Goal: Information Seeking & Learning: Learn about a topic

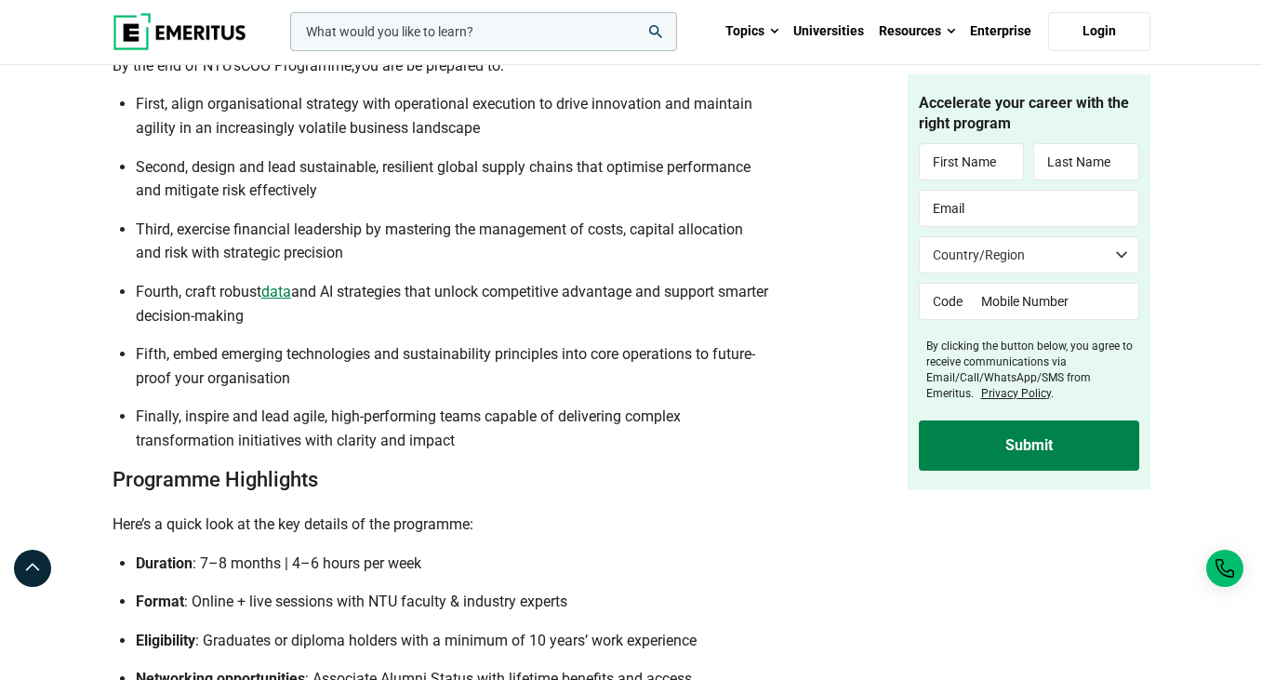
scroll to position [4566, 0]
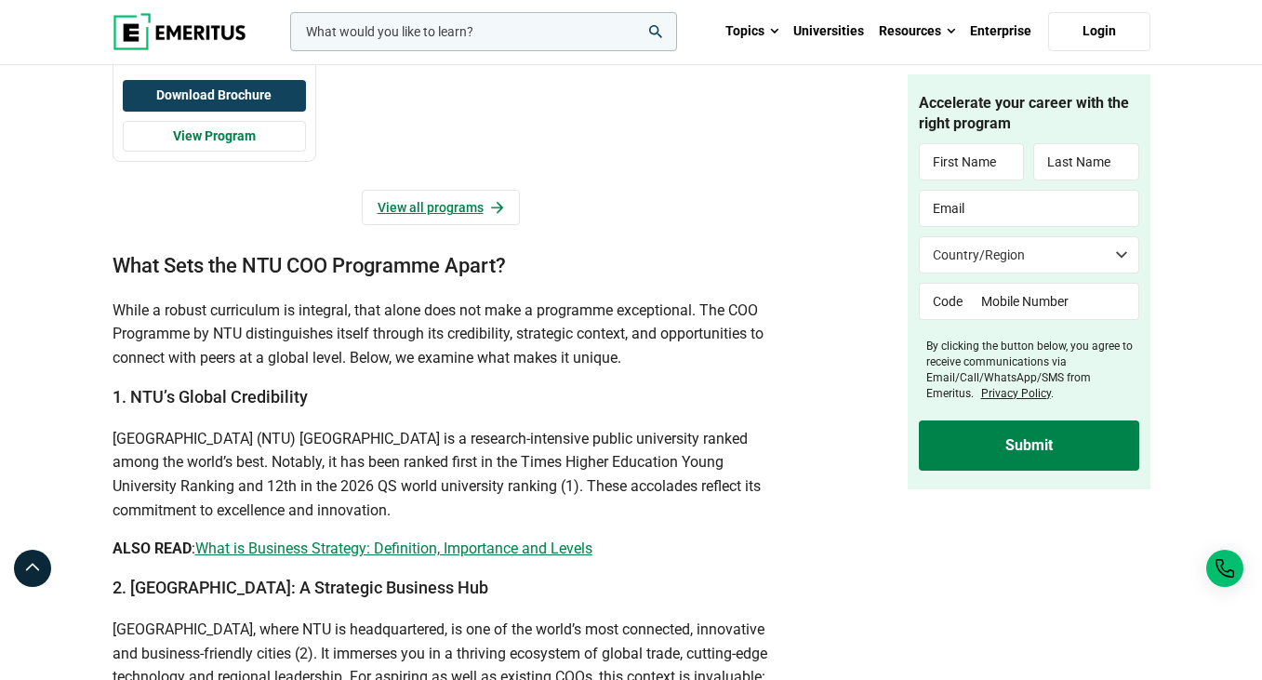
scroll to position [1785, 0]
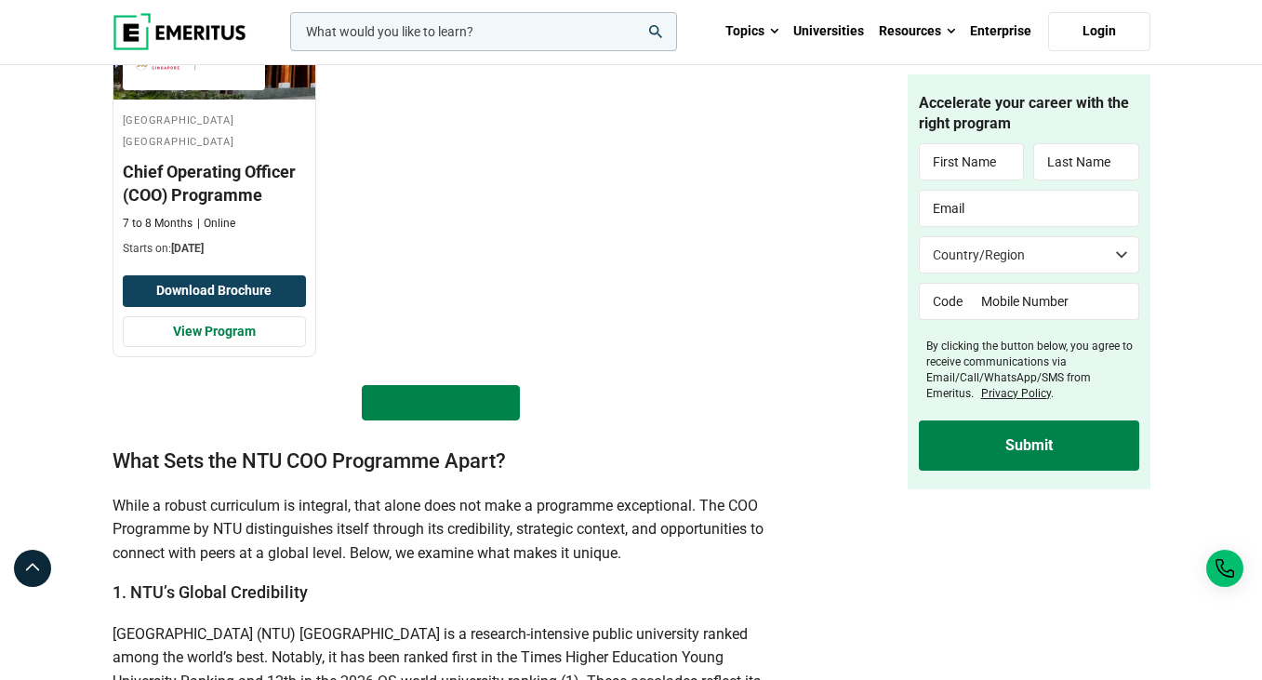
click at [444, 420] on link "View all programs" at bounding box center [441, 402] width 158 height 35
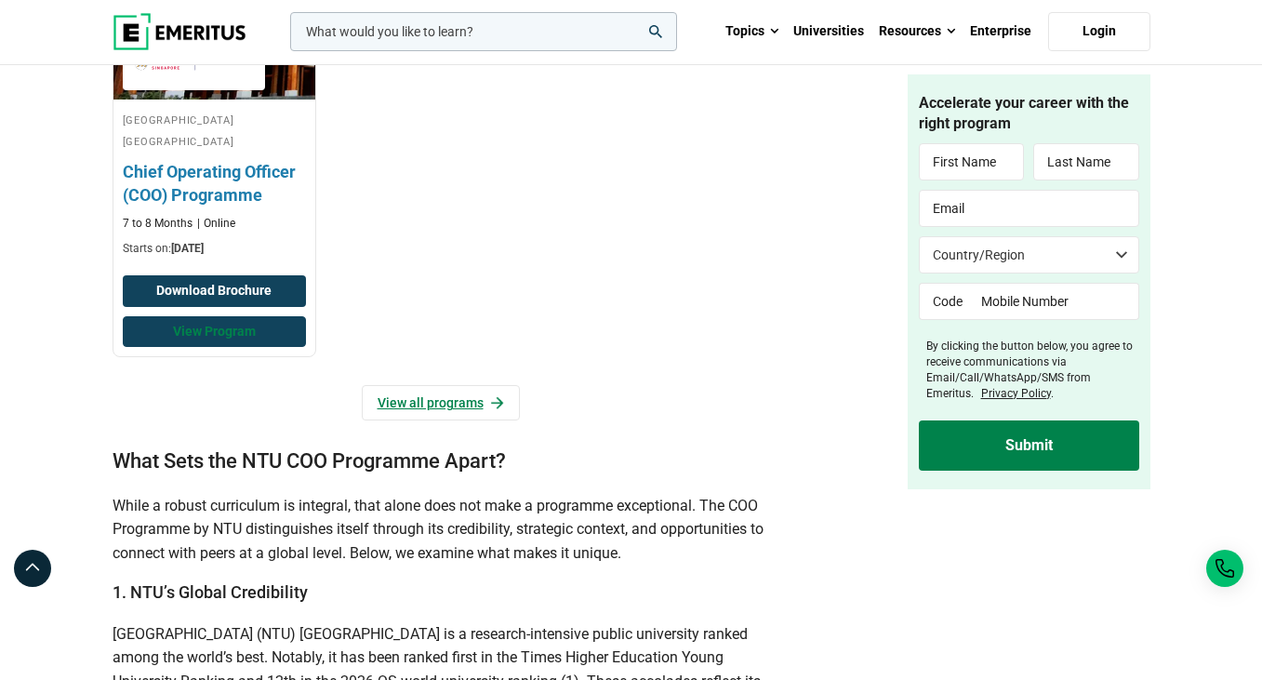
click at [221, 348] on link "View Program" at bounding box center [214, 332] width 183 height 32
